Goal: Information Seeking & Learning: Learn about a topic

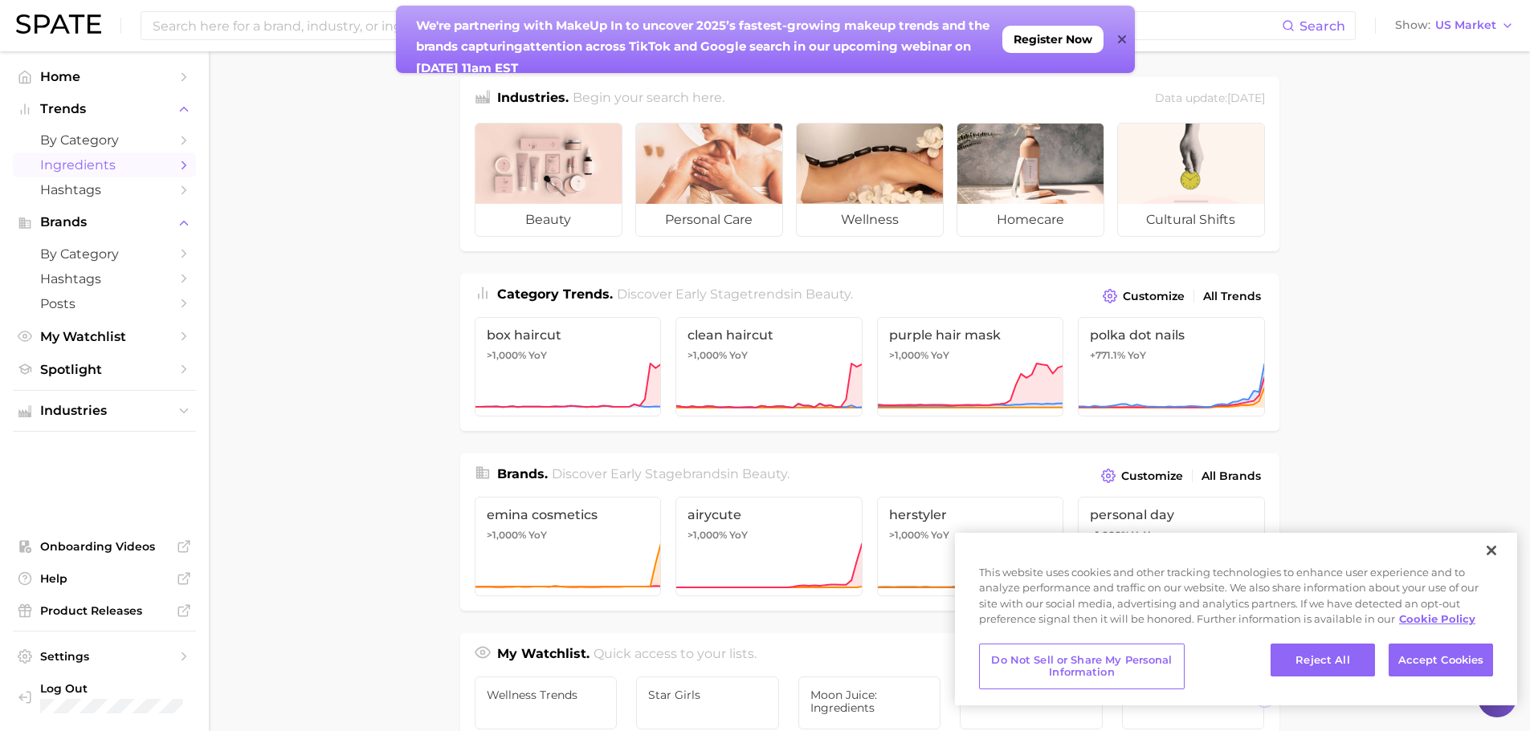
click at [83, 157] on span "Ingredients" at bounding box center [104, 164] width 128 height 15
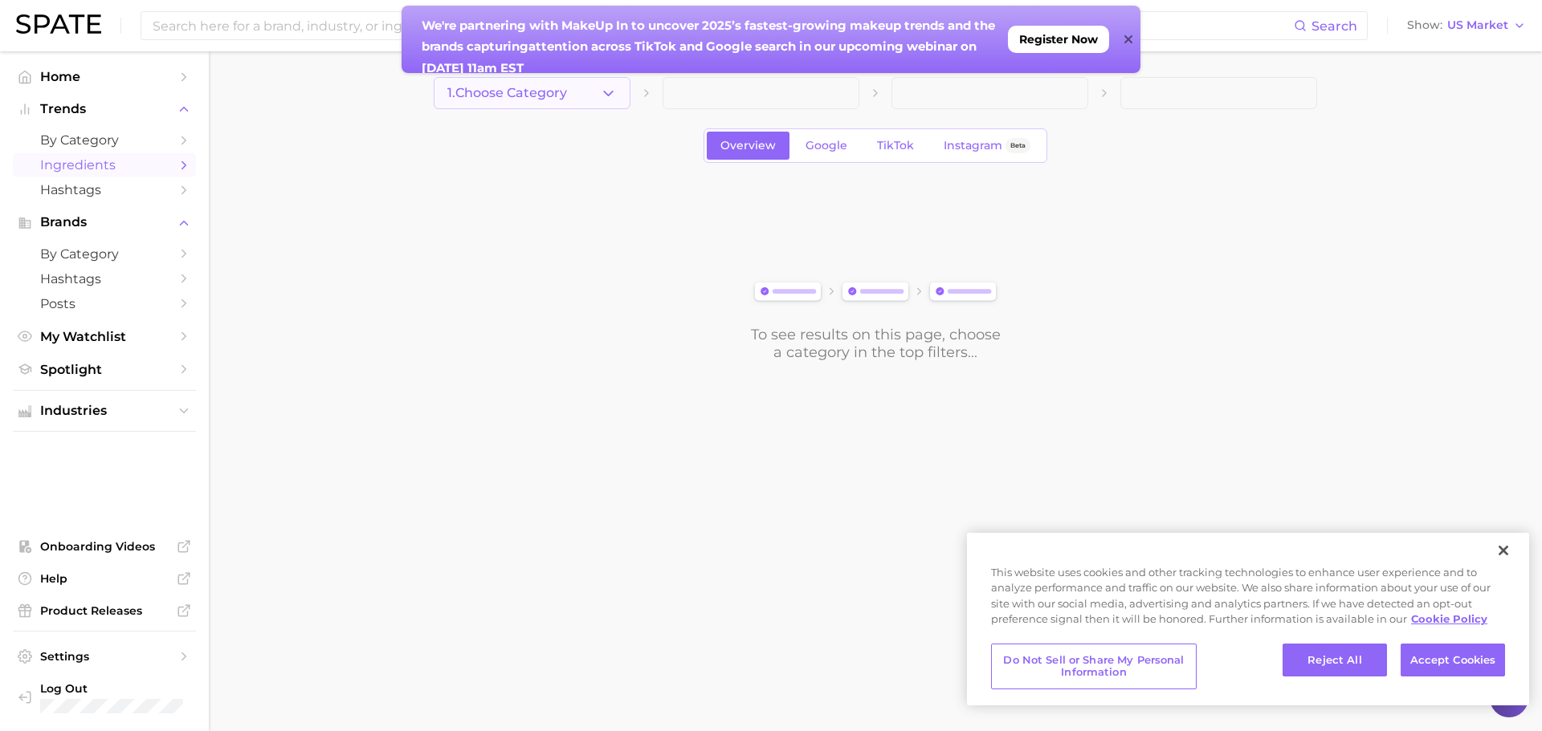
click at [601, 94] on icon "button" at bounding box center [608, 93] width 17 height 17
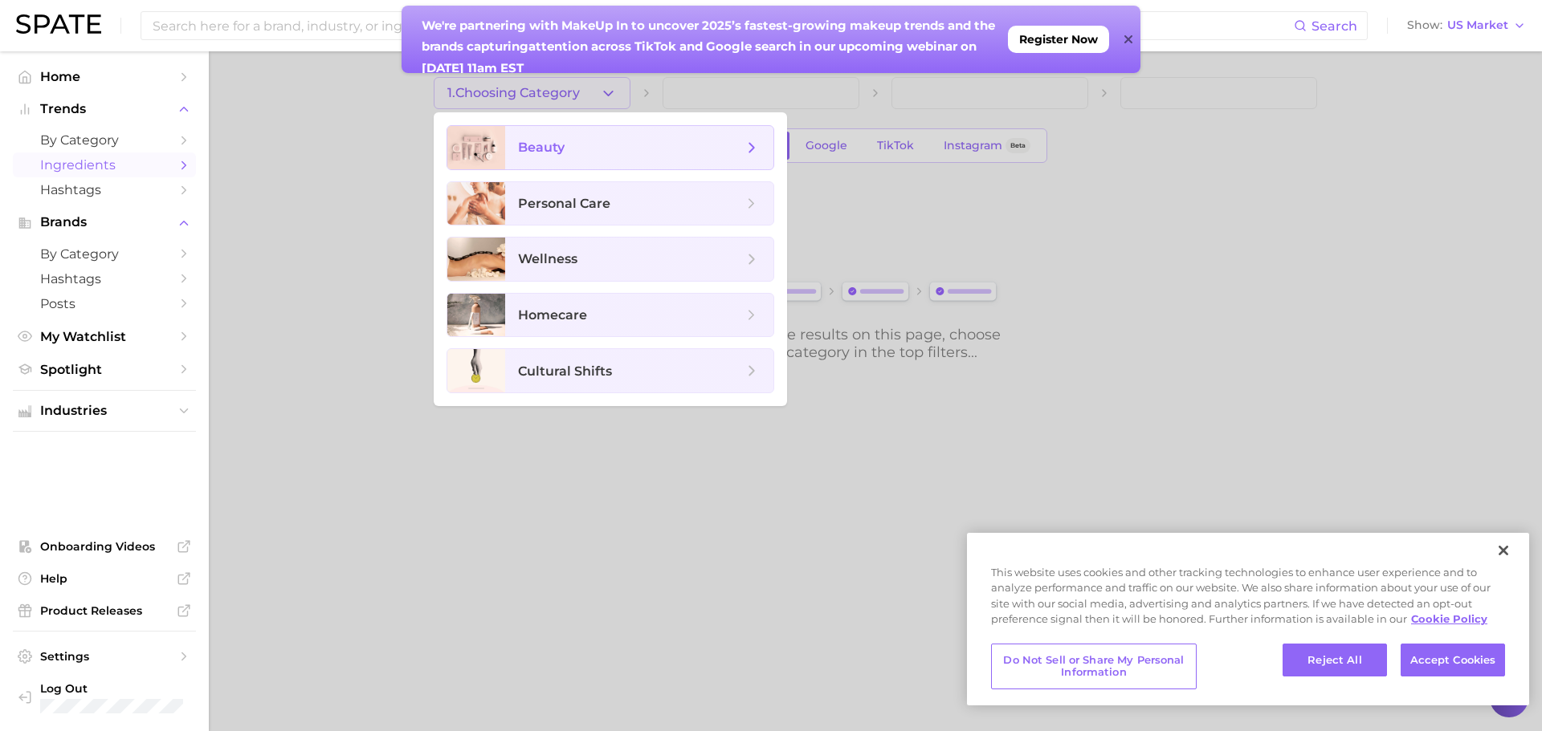
click at [562, 150] on span "beauty" at bounding box center [541, 147] width 47 height 15
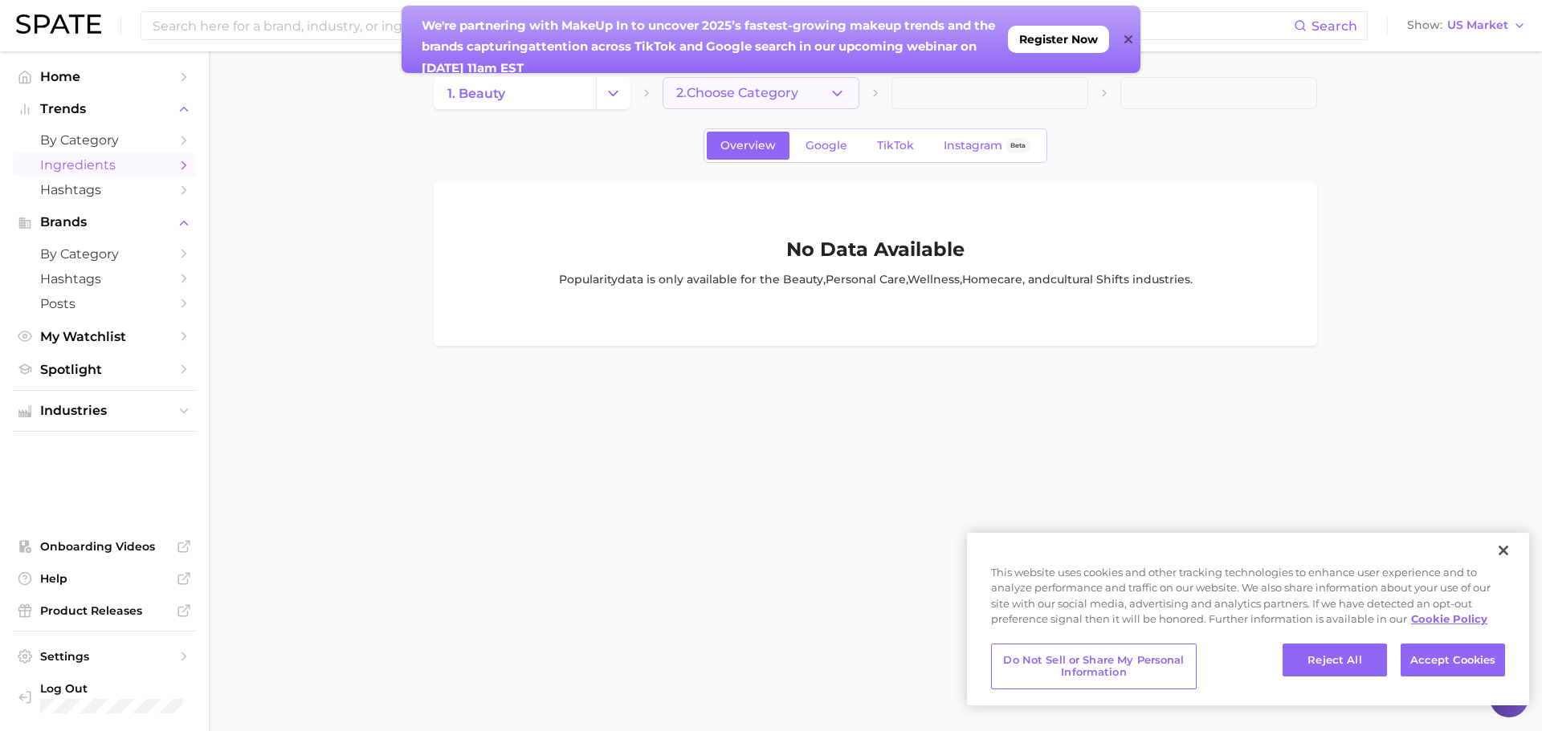
click at [764, 96] on span "2. Choose Category" at bounding box center [737, 93] width 122 height 14
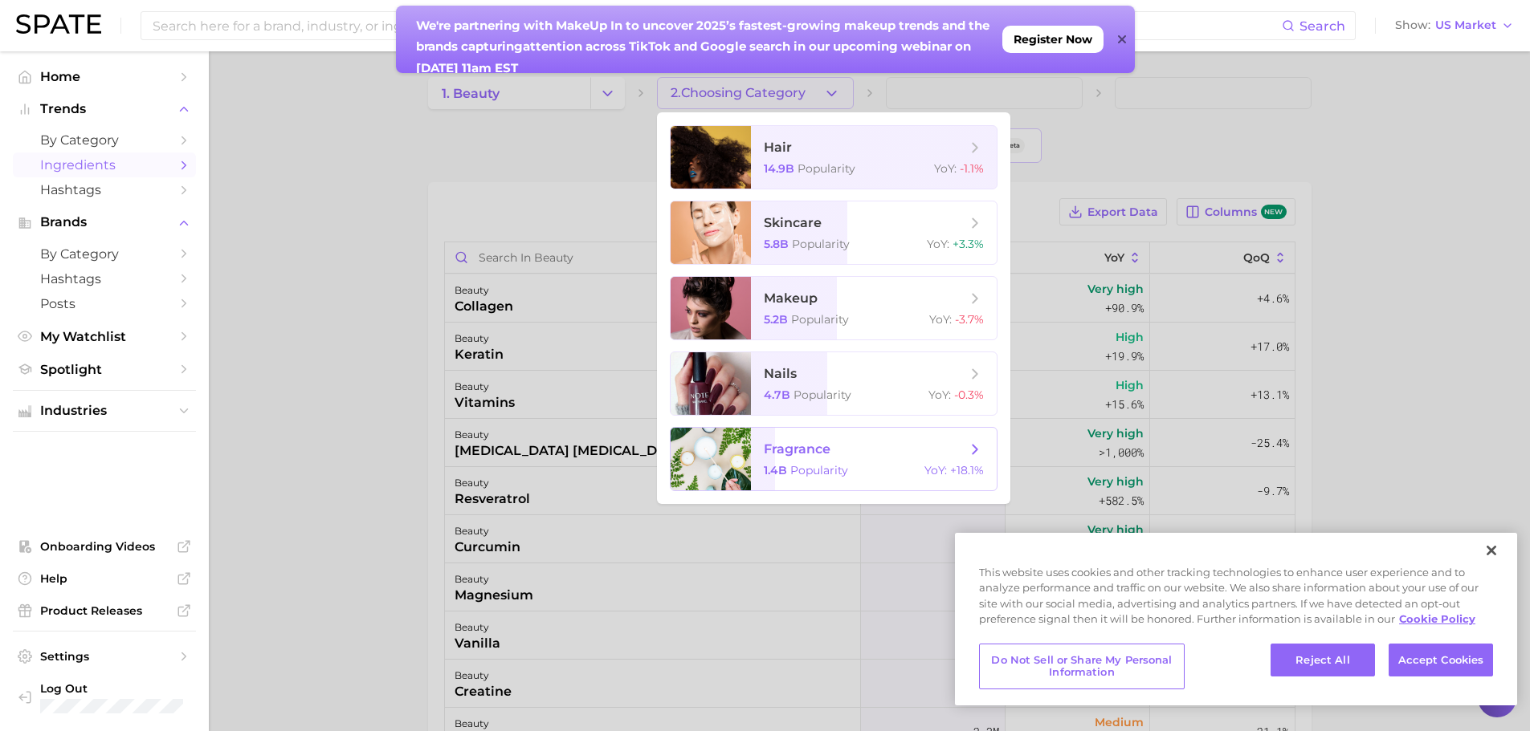
click at [809, 437] on span "fragrance 1.4b Popularity YoY : +18.1%" at bounding box center [874, 459] width 246 height 63
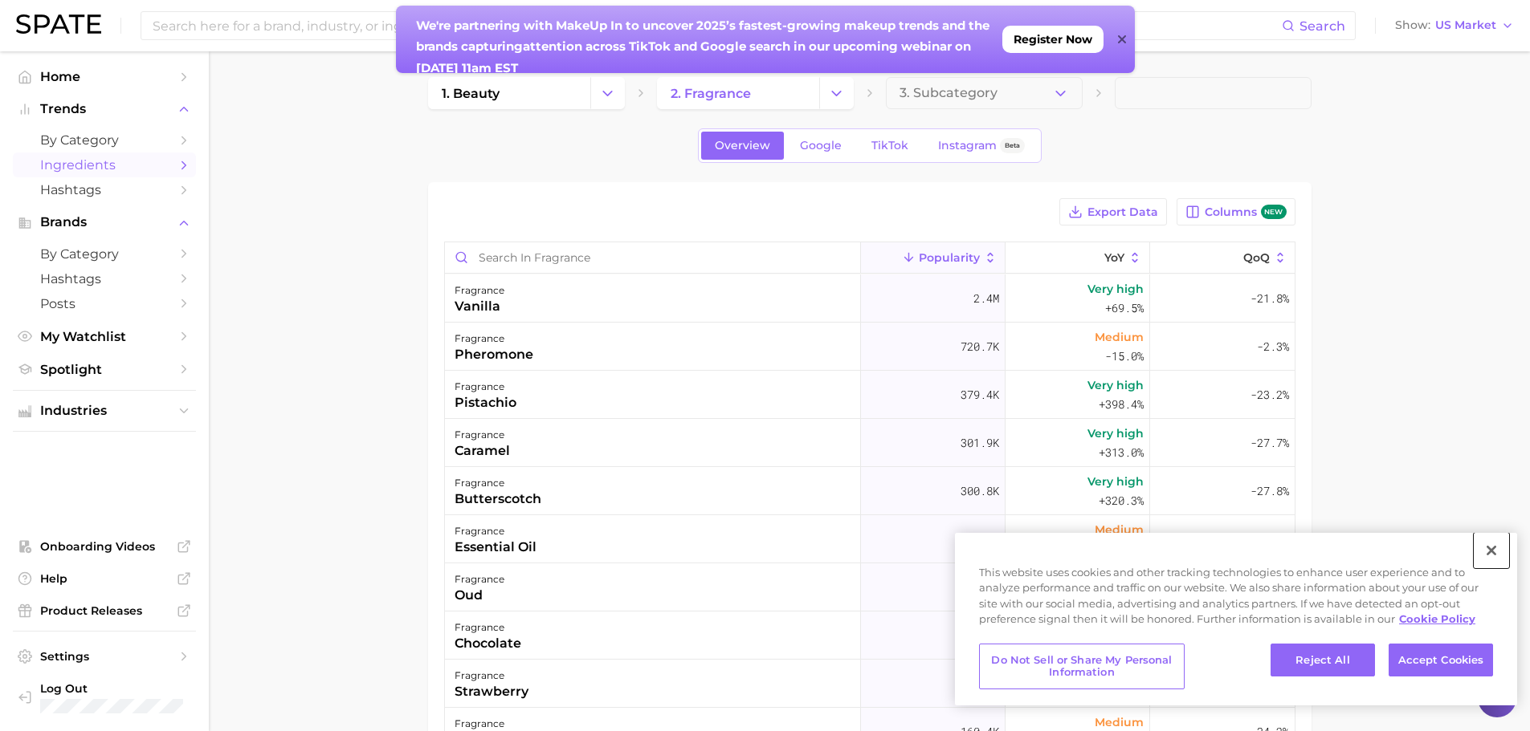
click at [1491, 551] on button "Close" at bounding box center [1490, 550] width 35 height 35
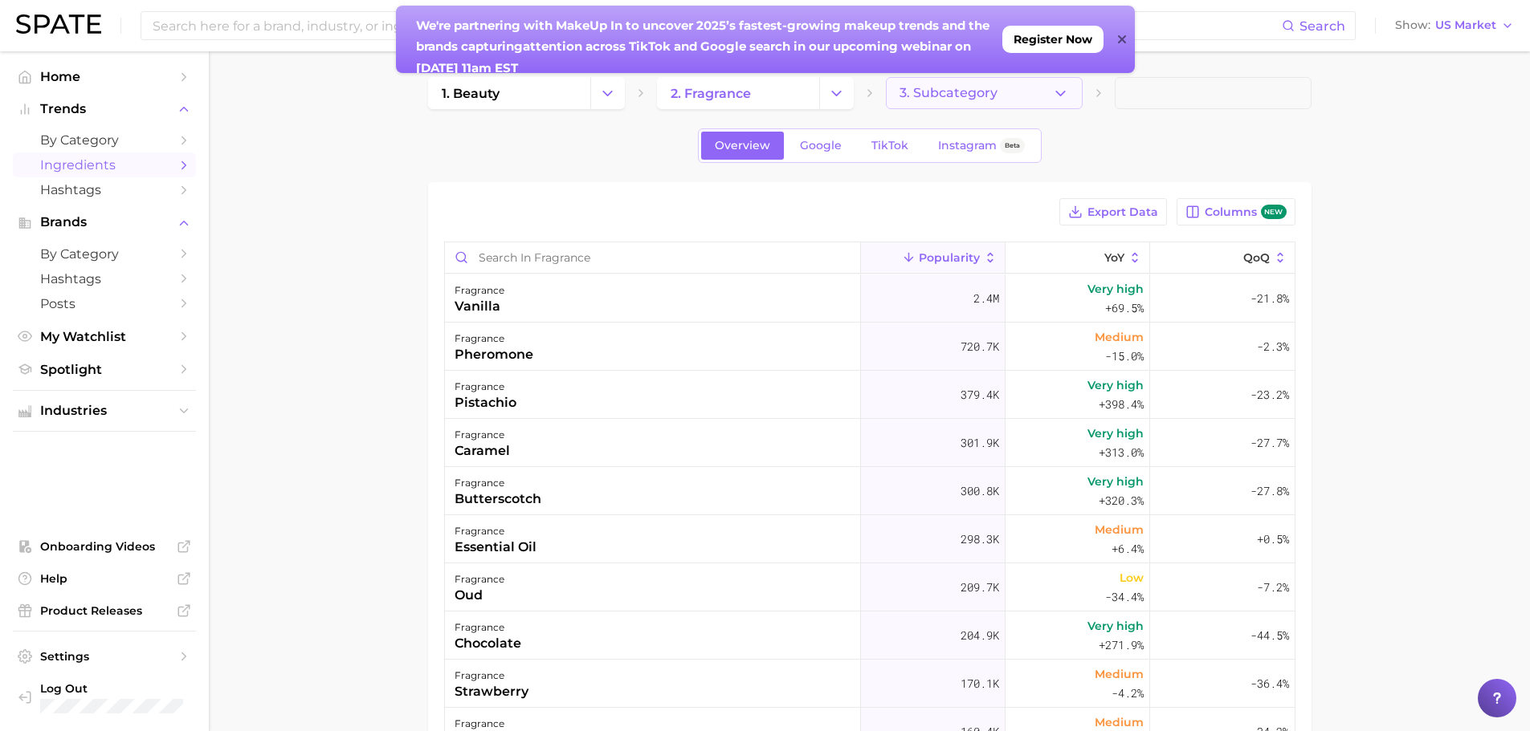
click at [942, 92] on span "3. Subcategory" at bounding box center [948, 93] width 98 height 14
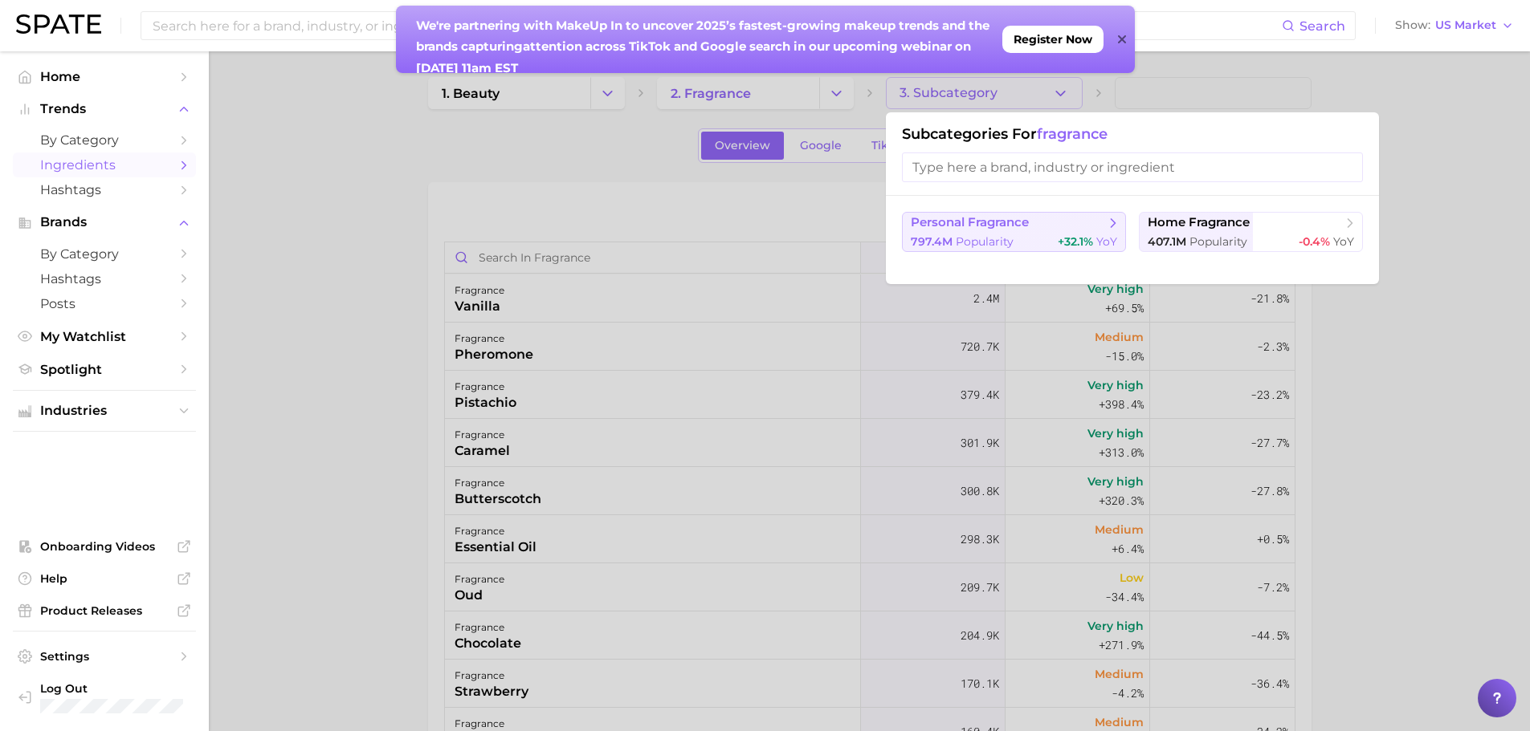
click at [1050, 237] on div "797.4m Popularity +32.1% YoY" at bounding box center [1014, 241] width 206 height 15
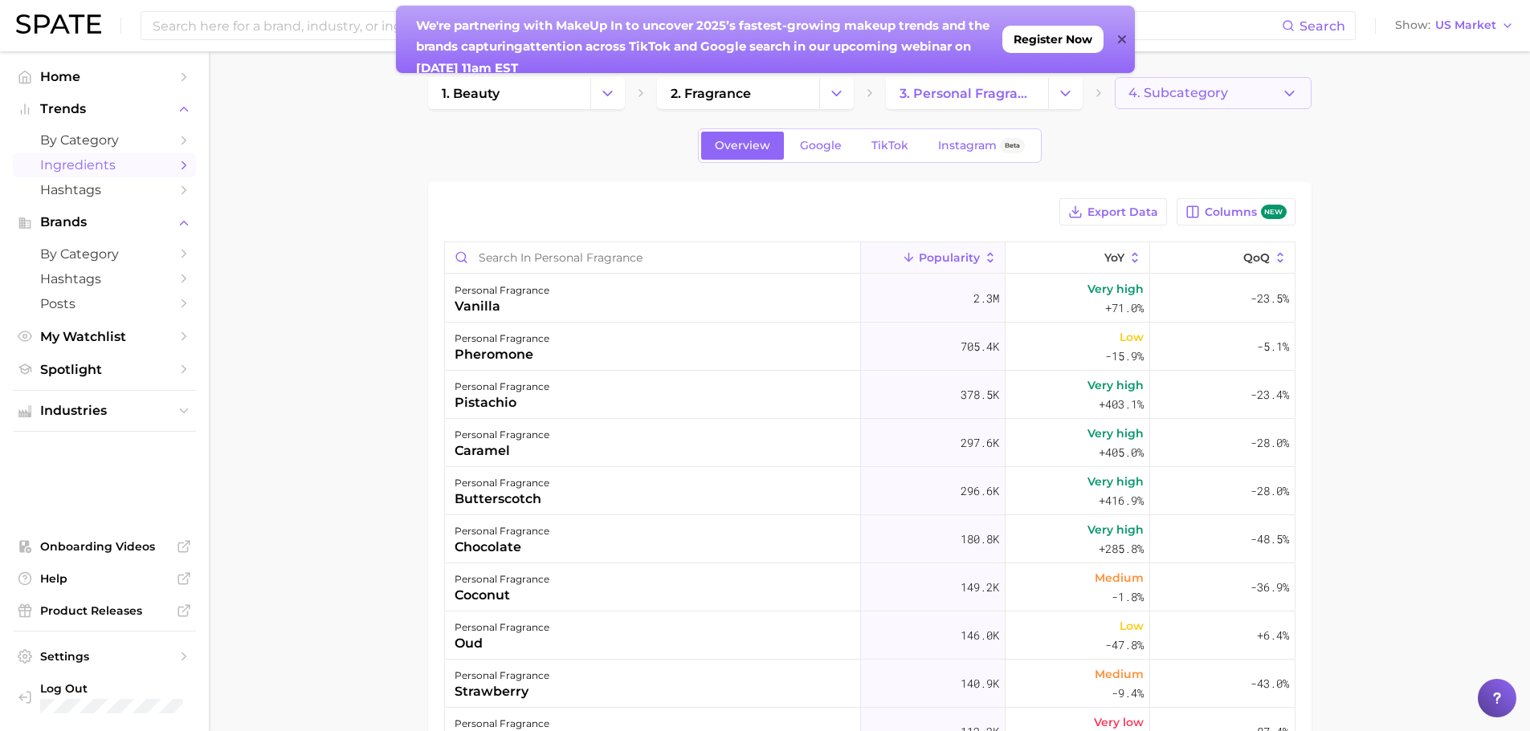
click at [1206, 100] on span "4. Subcategory" at bounding box center [1178, 93] width 100 height 14
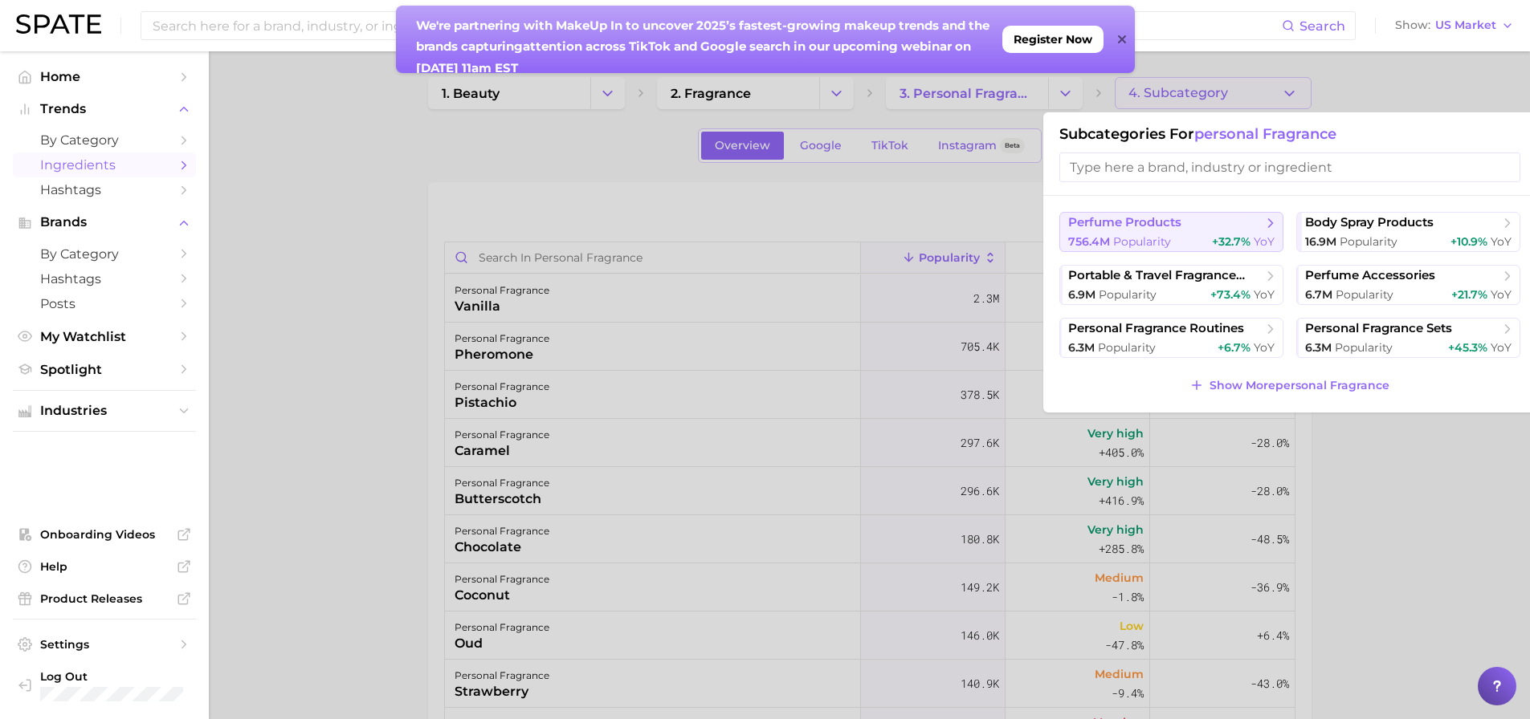
click at [1245, 240] on span "+32.7%" at bounding box center [1231, 241] width 39 height 14
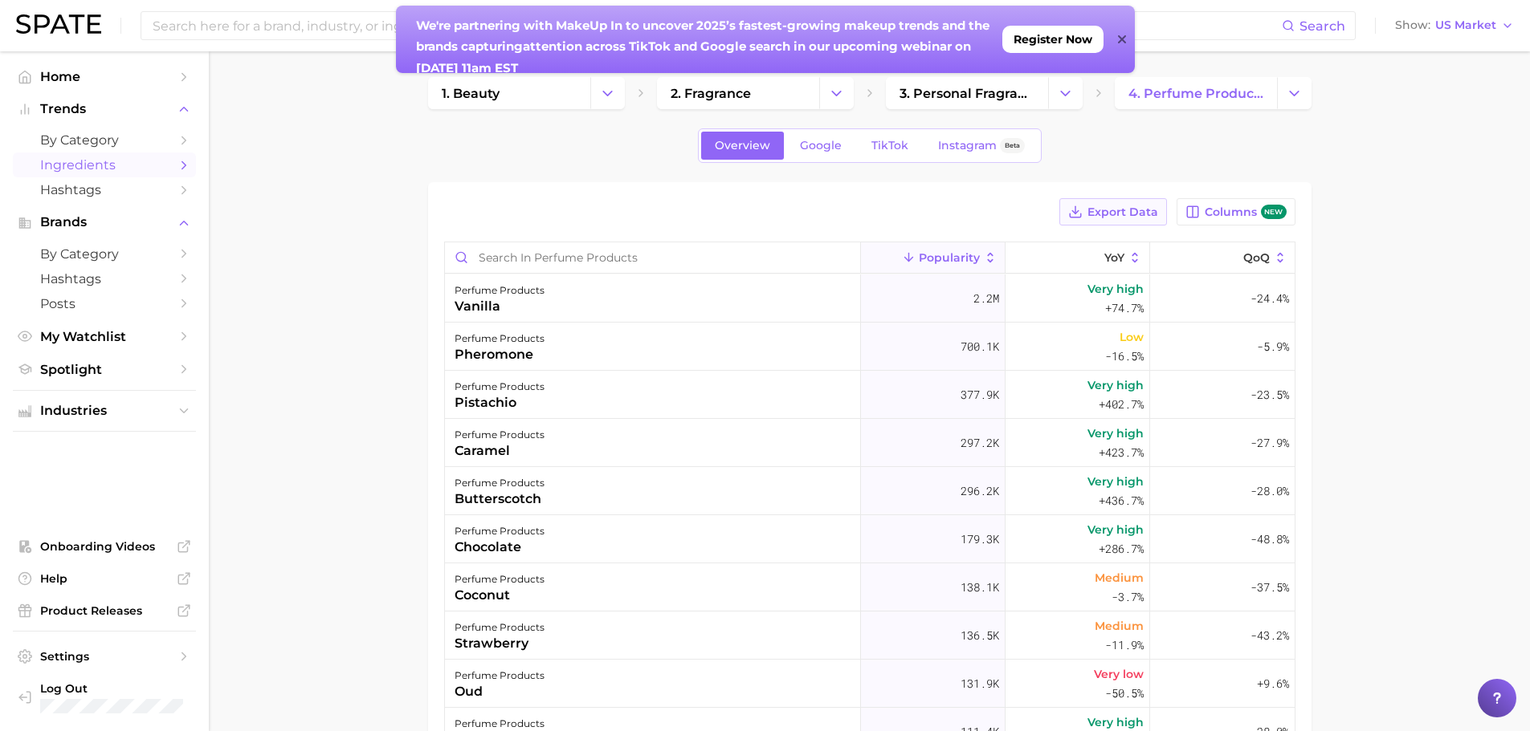
click at [1132, 212] on span "Export Data" at bounding box center [1122, 213] width 71 height 14
